Goal: Information Seeking & Learning: Compare options

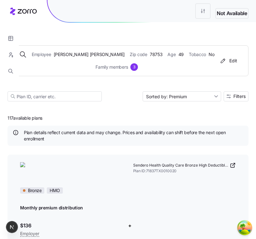
scroll to position [2, 0]
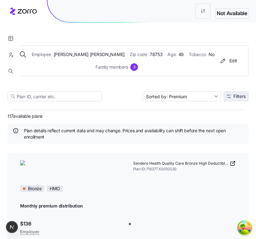
click at [231, 94] on span "Filters" at bounding box center [236, 96] width 19 height 4
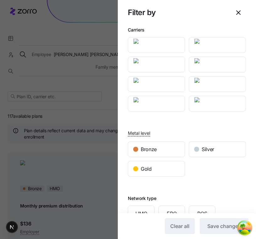
scroll to position [0, 0]
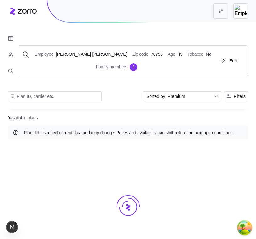
scroll to position [2, 0]
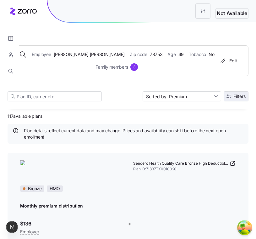
click at [244, 94] on span "Filters" at bounding box center [240, 96] width 12 height 4
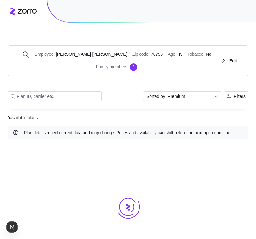
scroll to position [2, 0]
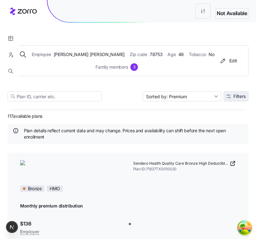
click at [234, 91] on button "Filters" at bounding box center [236, 96] width 25 height 10
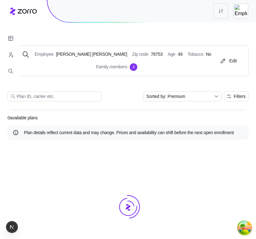
scroll to position [2, 0]
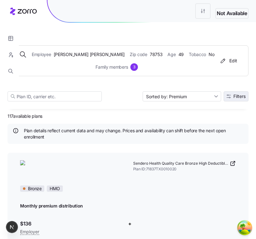
click at [228, 94] on icon "button" at bounding box center [229, 96] width 4 height 4
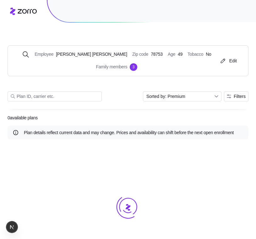
scroll to position [2, 0]
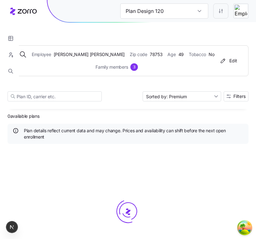
type input "Plan Design 861"
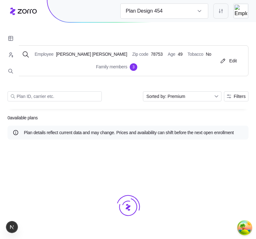
scroll to position [2, 0]
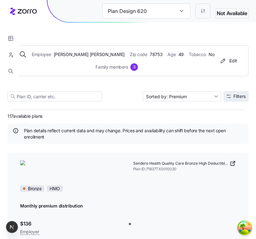
click at [232, 94] on span "Filters" at bounding box center [236, 96] width 19 height 4
type input "Plan Design 662"
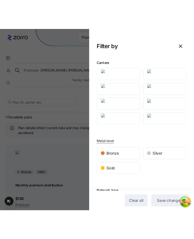
scroll to position [12, 0]
